Goal: Information Seeking & Learning: Learn about a topic

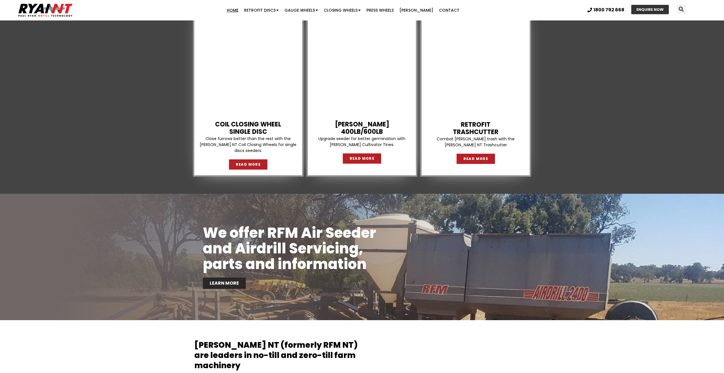
scroll to position [853, 0]
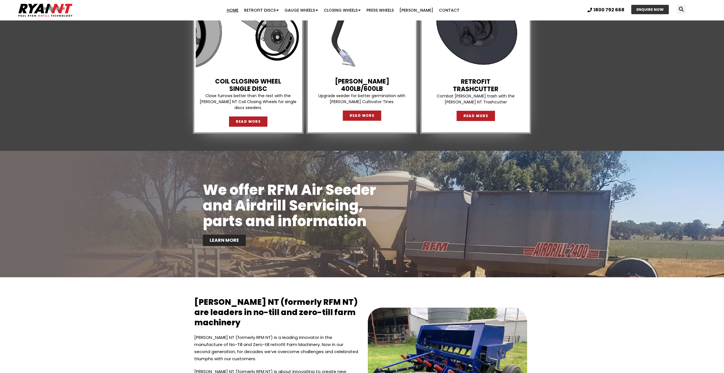
click at [241, 9] on link "Home" at bounding box center [232, 10] width 17 height 11
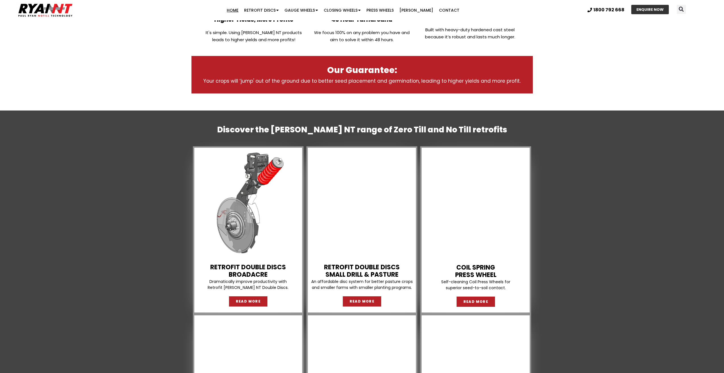
scroll to position [370, 0]
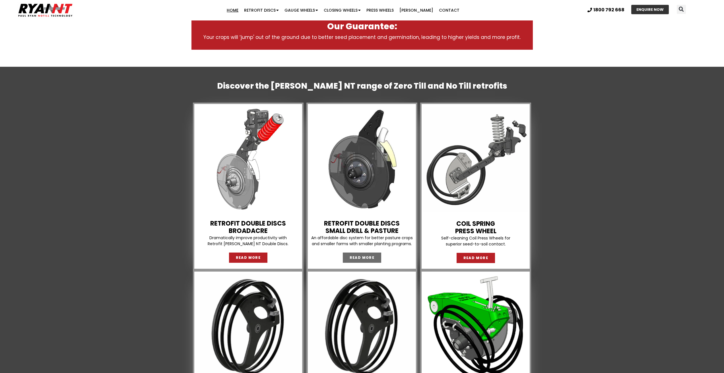
click at [373, 254] on link "READ MORE" at bounding box center [362, 258] width 39 height 10
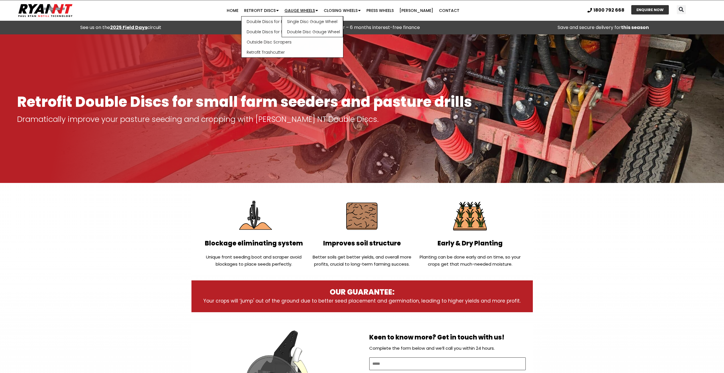
click at [307, 15] on link "Gauge Wheels" at bounding box center [301, 10] width 39 height 11
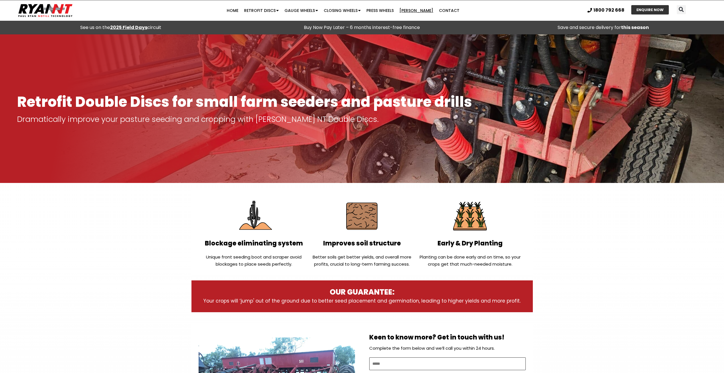
click at [417, 10] on link "[PERSON_NAME]" at bounding box center [416, 10] width 40 height 11
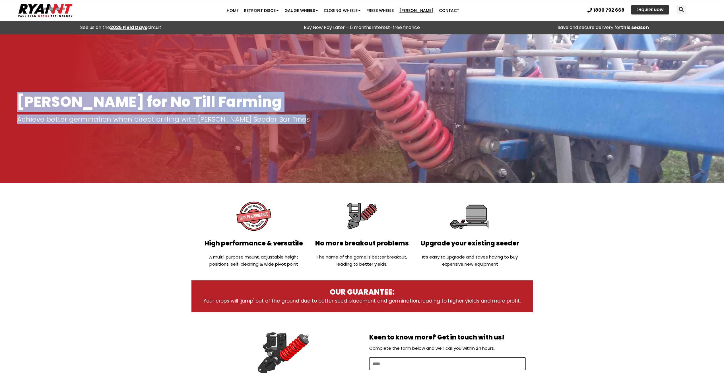
drag, startPoint x: 18, startPoint y: 101, endPoint x: 300, endPoint y: 120, distance: 281.9
click at [300, 120] on div "Ryan Tyne for No Till Farming Achieve better germination when direct drilling w…" at bounding box center [362, 108] width 690 height 29
copy div "Ryan Tyne for No Till Farming Achieve better germination when direct drilling w…"
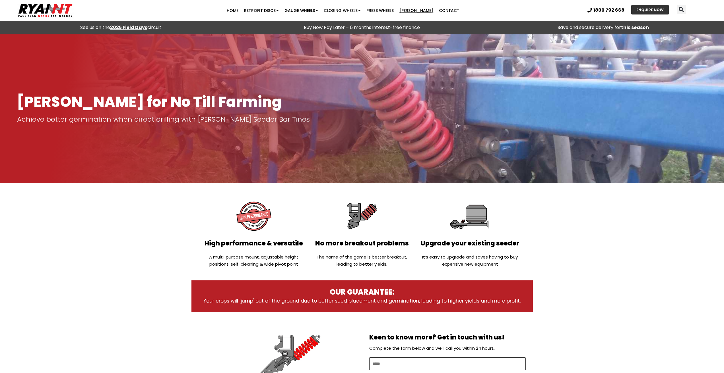
click at [284, 132] on div at bounding box center [362, 108] width 724 height 149
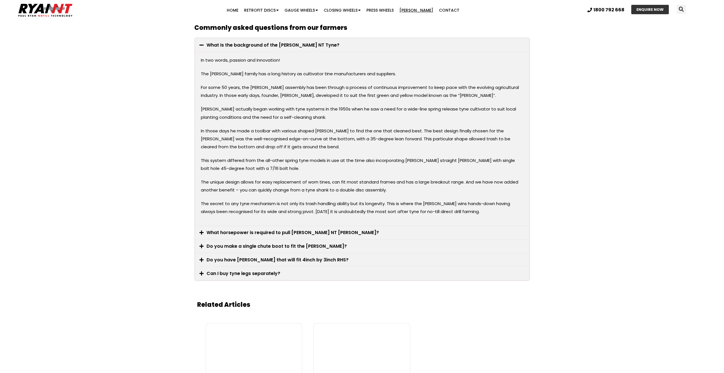
scroll to position [995, 0]
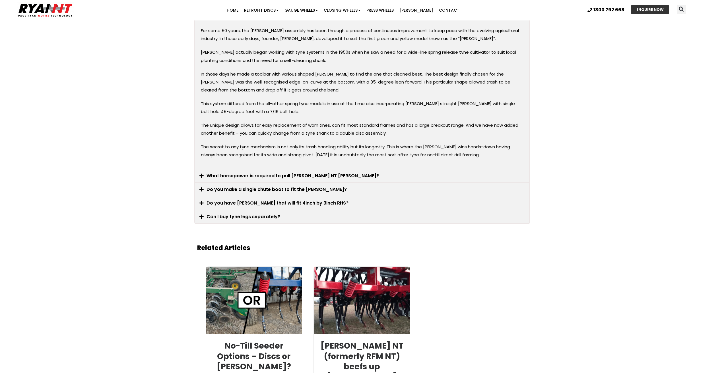
click at [388, 10] on link "Press Wheels" at bounding box center [379, 10] width 33 height 11
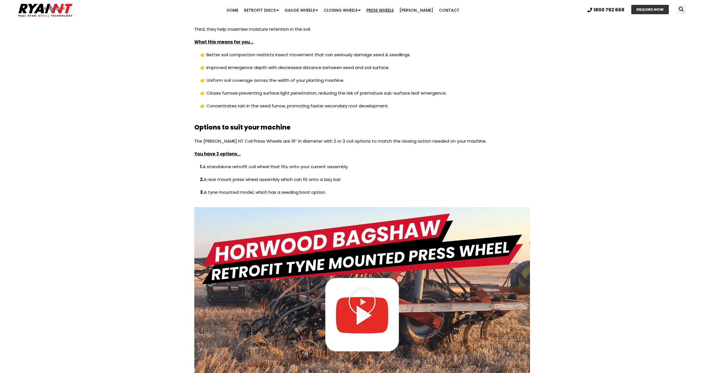
scroll to position [711, 0]
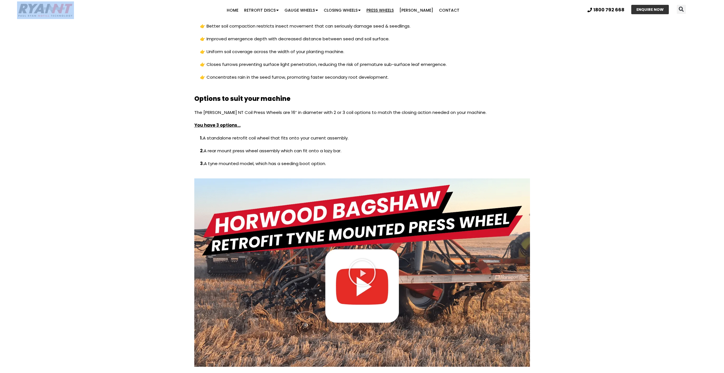
drag, startPoint x: 15, startPoint y: 5, endPoint x: 77, endPoint y: 10, distance: 61.7
click at [77, 10] on div at bounding box center [70, 10] width 141 height 18
click at [104, 37] on div "Spring Coil Press Wheels for No Till & Zero Till Farming Self-cleaning RYAN NT …" at bounding box center [362, 202] width 724 height 1759
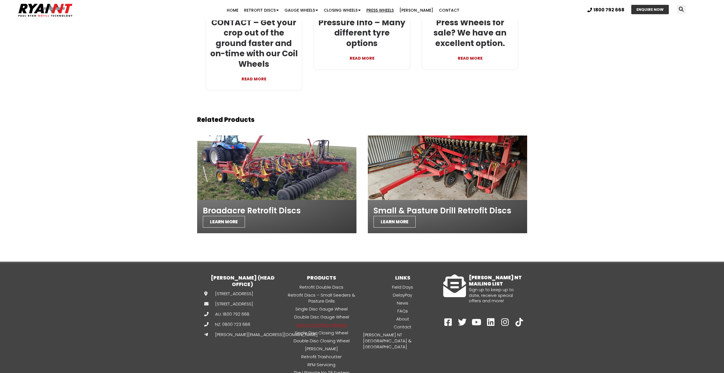
scroll to position [1570, 0]
